Goal: Transaction & Acquisition: Download file/media

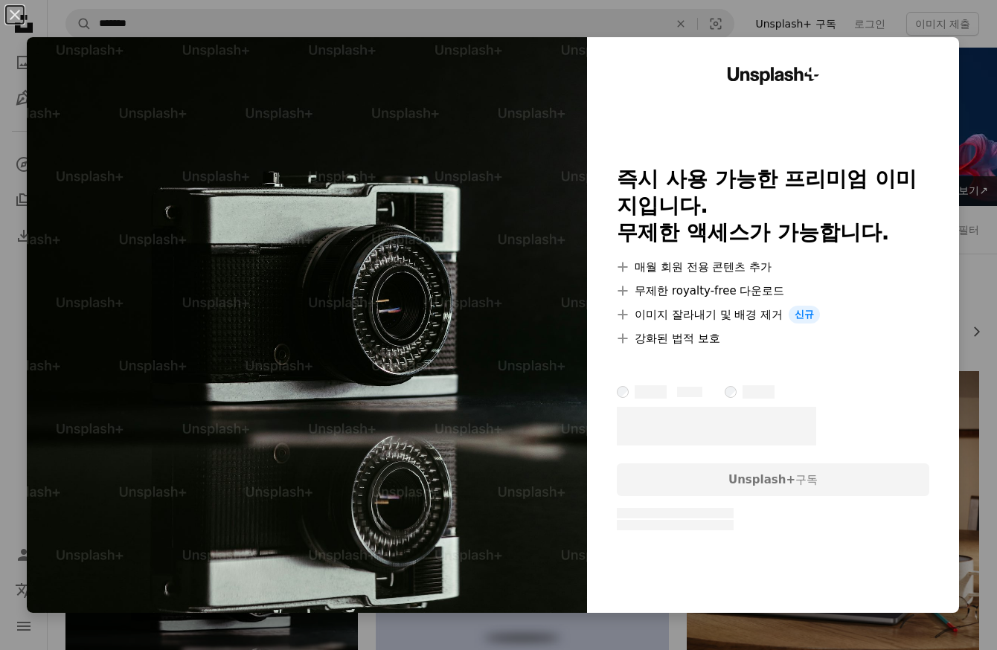
scroll to position [223, 0]
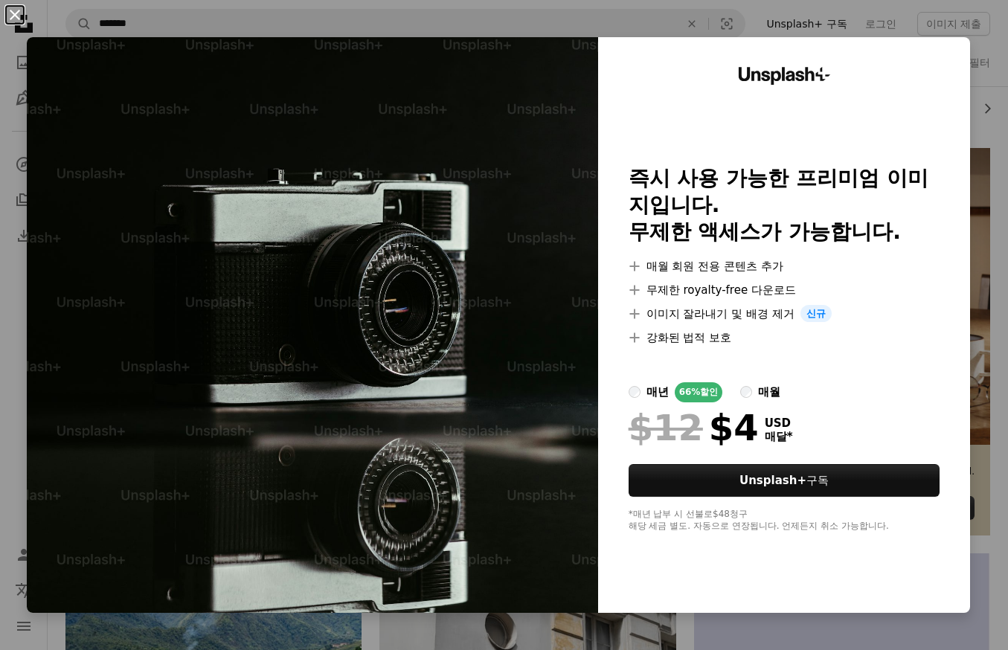
click at [17, 11] on button "An X shape" at bounding box center [15, 15] width 18 height 18
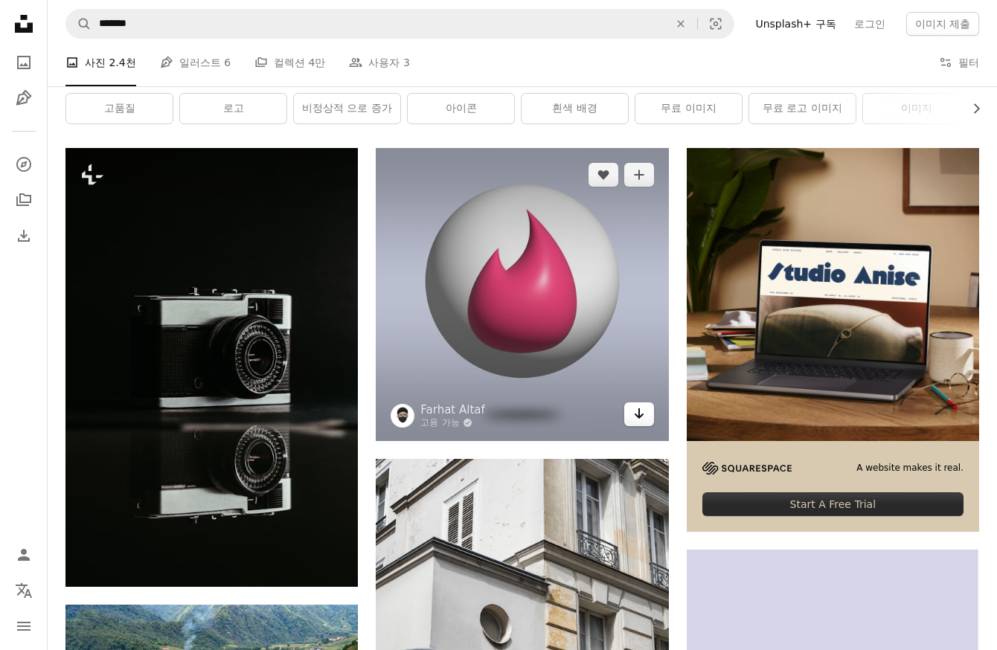
click at [635, 418] on icon "Arrow pointing down" at bounding box center [639, 414] width 12 height 18
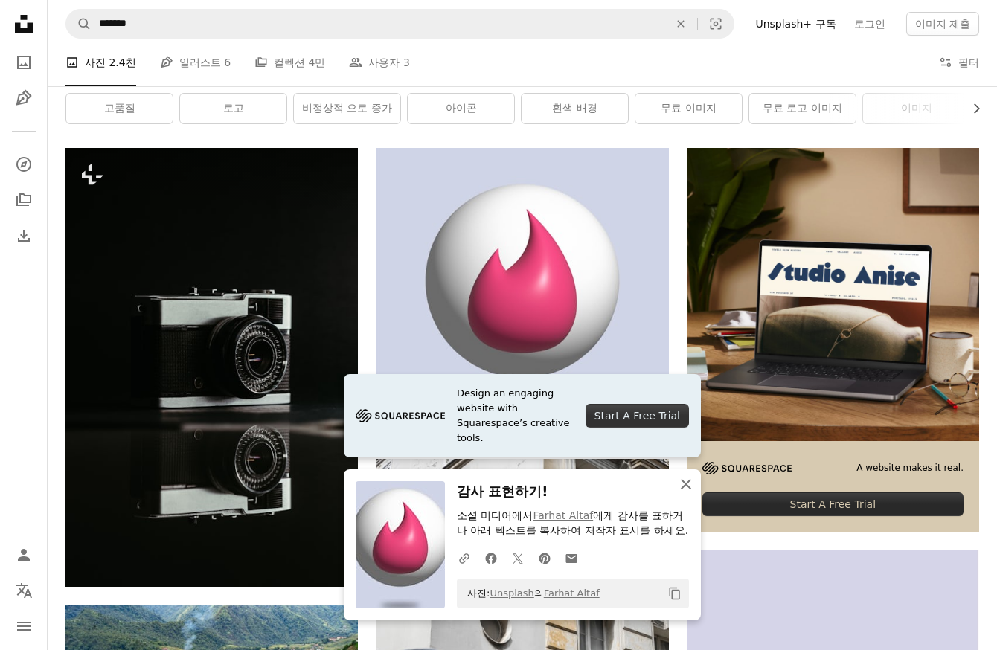
click at [686, 475] on icon "An X shape" at bounding box center [686, 484] width 18 height 18
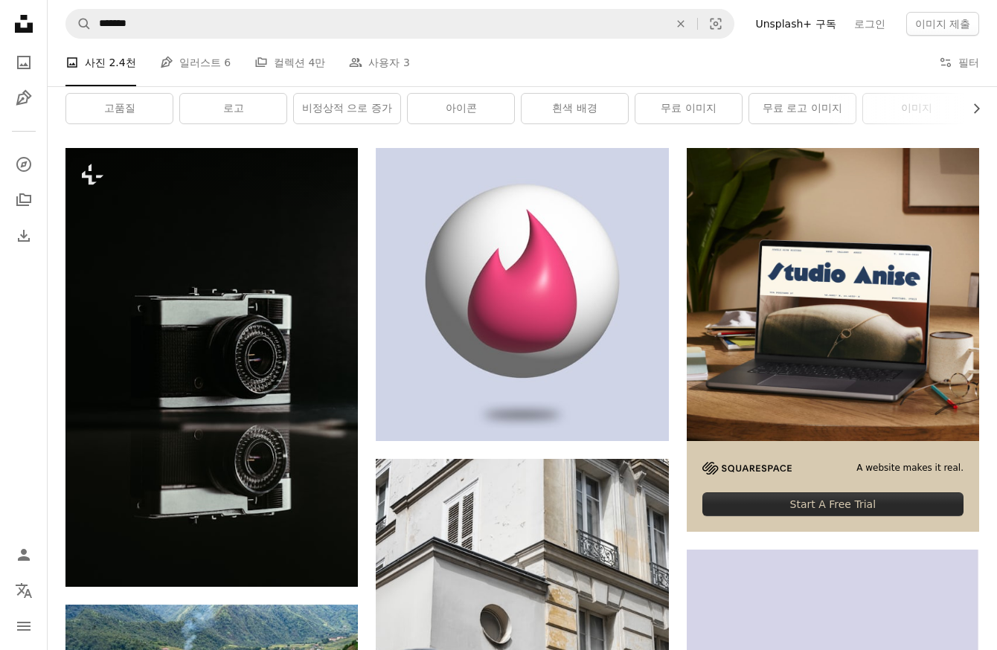
click at [983, 82] on div "A photo 사진 2.4천 Pen Tool 일러스트 6 A stack of folders 컬렉션 4만 People 사용자 3 A copyri…" at bounding box center [522, 63] width 949 height 48
click at [137, 103] on link "고품질" at bounding box center [119, 109] width 106 height 30
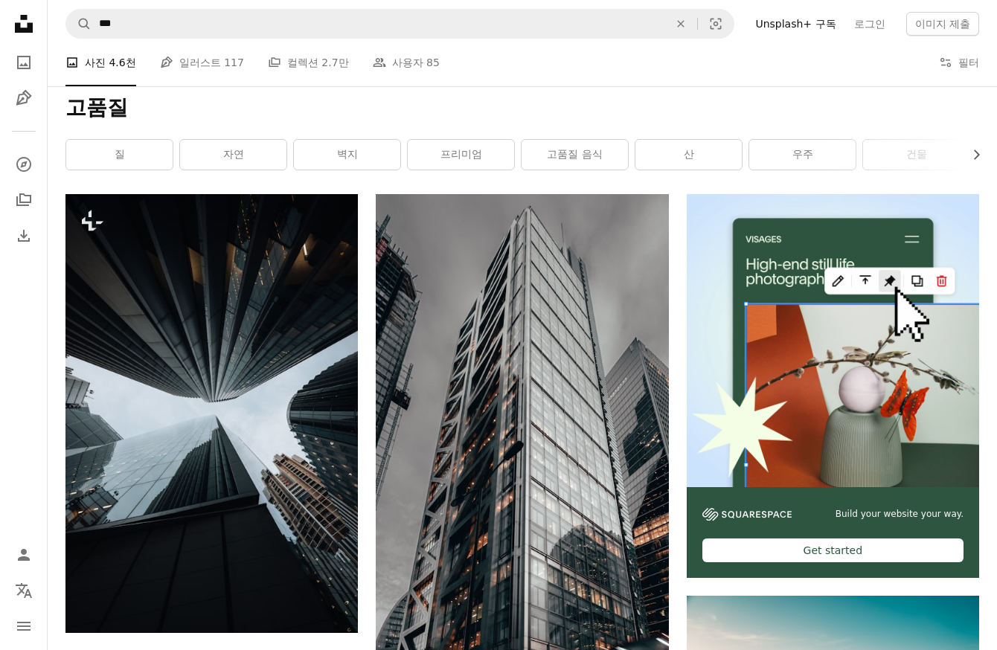
scroll to position [372, 0]
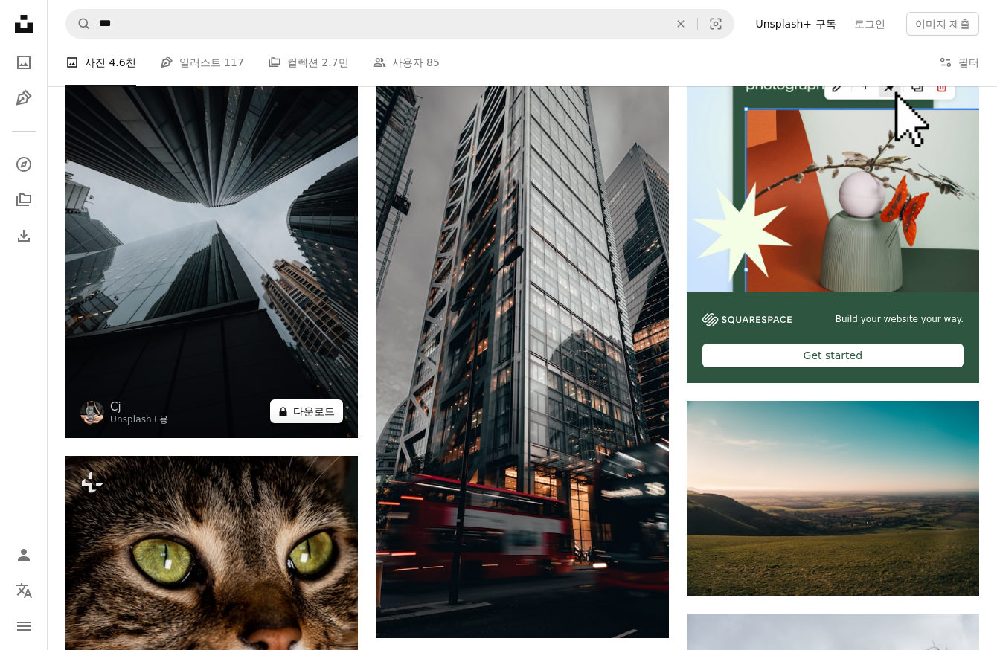
click at [332, 414] on button "A lock 다운로드" at bounding box center [306, 412] width 73 height 24
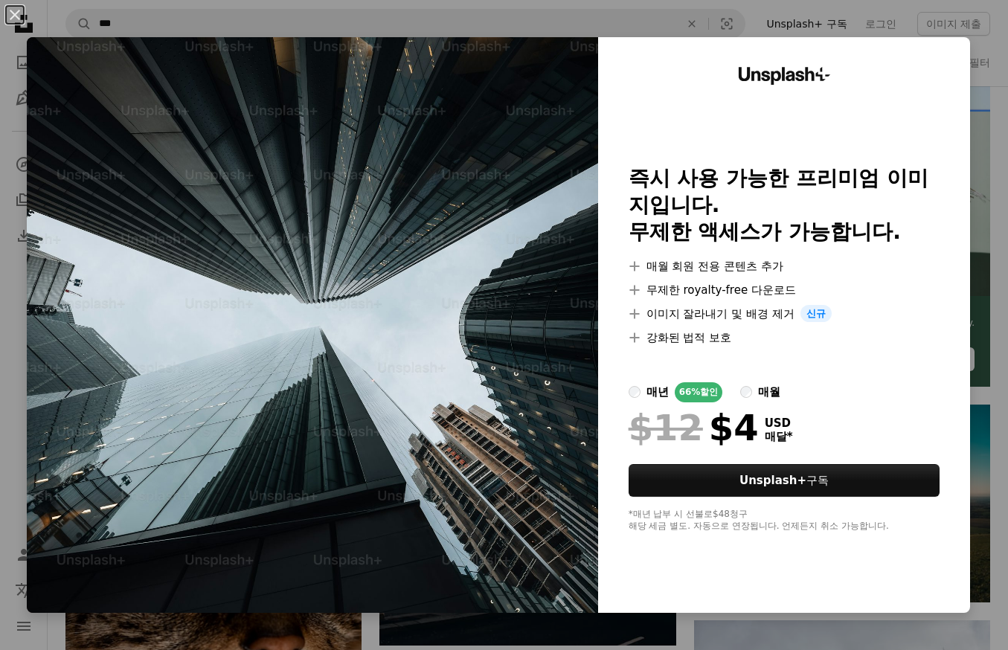
click at [21, 16] on button "An X shape" at bounding box center [15, 15] width 18 height 18
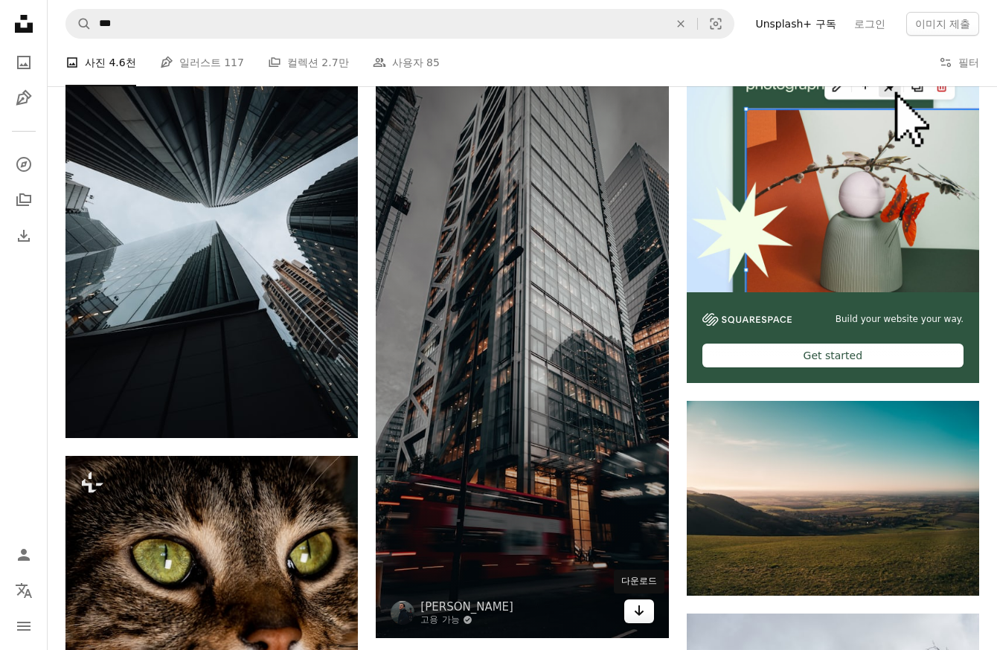
click at [635, 614] on icon "Arrow pointing down" at bounding box center [639, 611] width 12 height 18
